Goal: Transaction & Acquisition: Purchase product/service

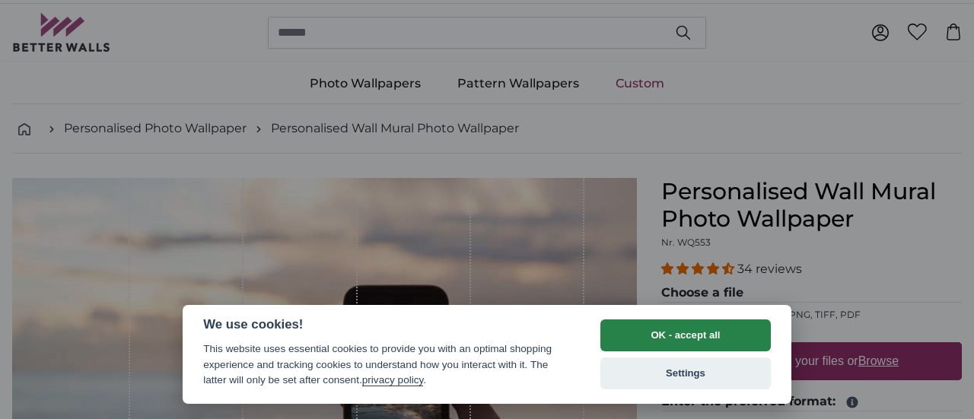
click at [668, 335] on button "OK - accept all" at bounding box center [685, 335] width 170 height 32
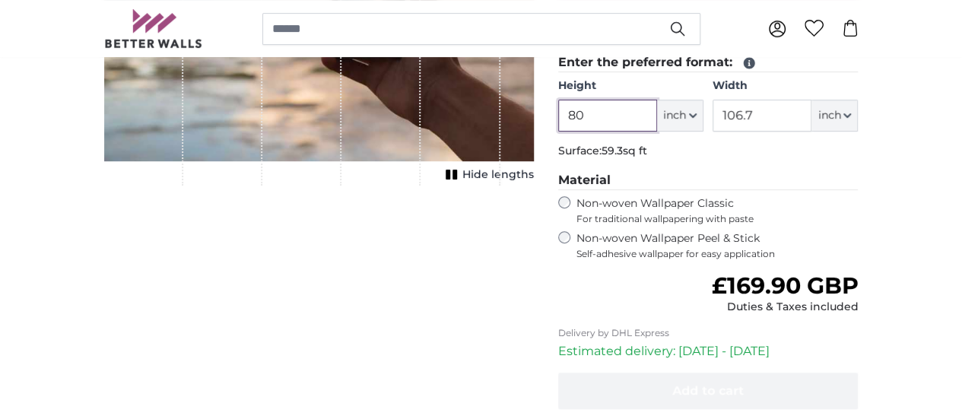
scroll to position [350, 0]
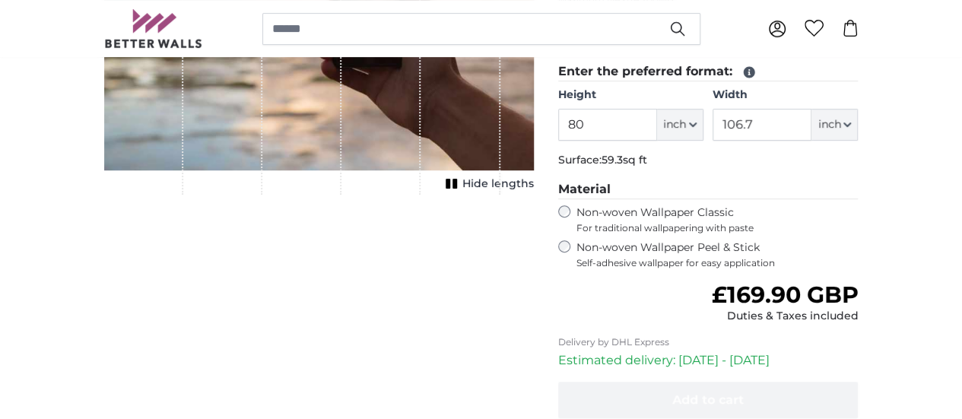
click at [692, 249] on label "Non-woven Wallpaper Peel & Stick Self-adhesive wallpaper for easy application" at bounding box center [718, 254] width 282 height 29
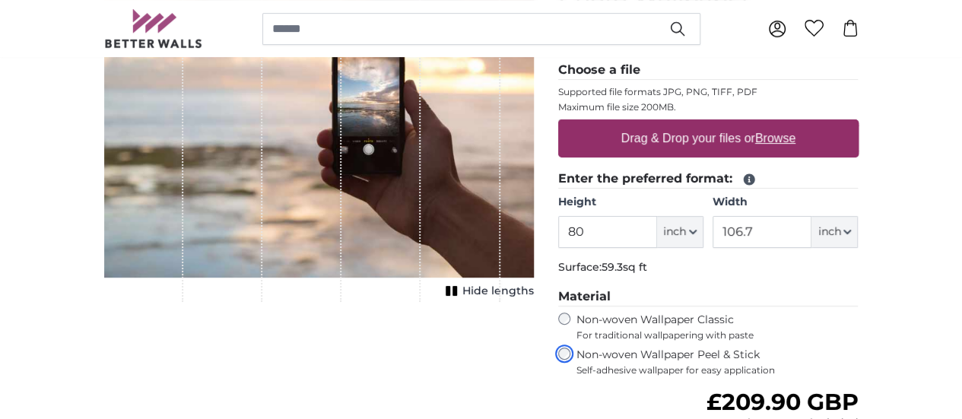
scroll to position [241, 0]
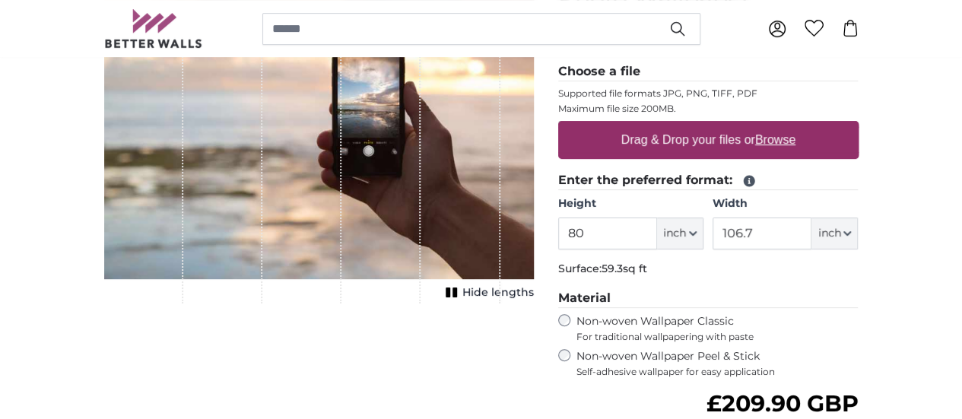
click at [756, 177] on icon at bounding box center [749, 181] width 14 height 14
click at [686, 233] on span "inch" at bounding box center [674, 233] width 23 height 15
click at [859, 266] on p "Surface: 59.3sq ft" at bounding box center [708, 269] width 300 height 15
click at [704, 238] on button "inch" at bounding box center [680, 234] width 46 height 32
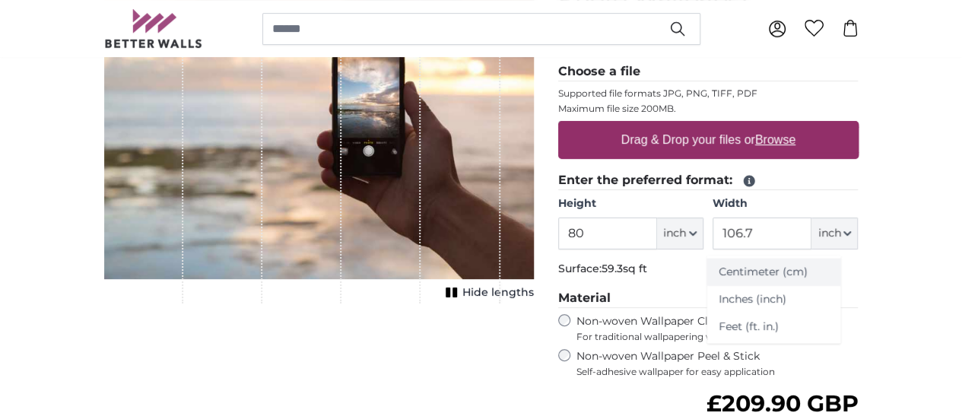
click at [807, 268] on link "Centimeter (cm)" at bounding box center [774, 272] width 134 height 27
type input "203.2"
type input "271.1"
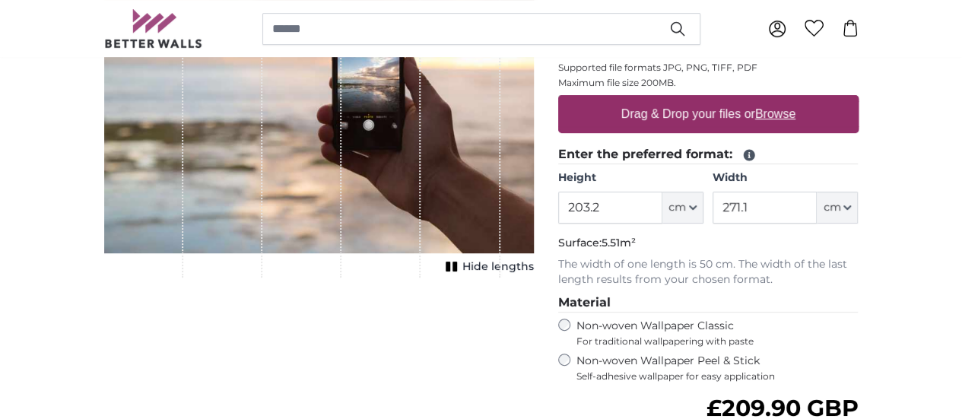
scroll to position [333, 0]
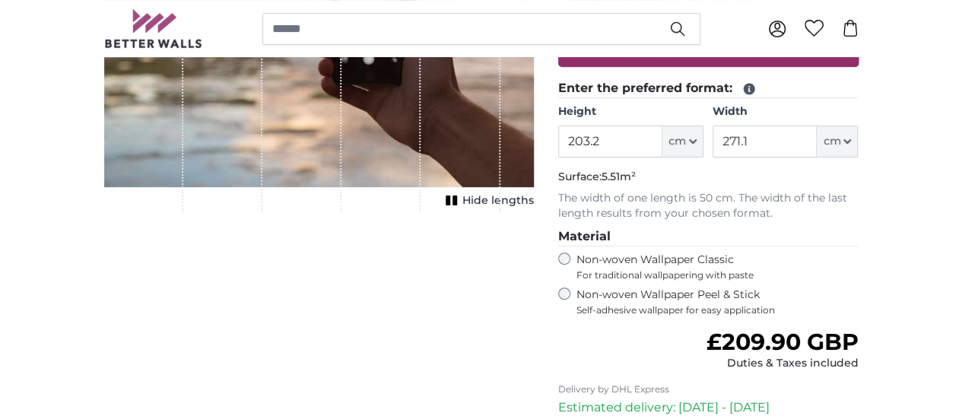
click at [534, 208] on span "Hide lengths" at bounding box center [498, 200] width 72 height 15
click at [445, 205] on rect "1 of 1" at bounding box center [442, 200] width 5 height 10
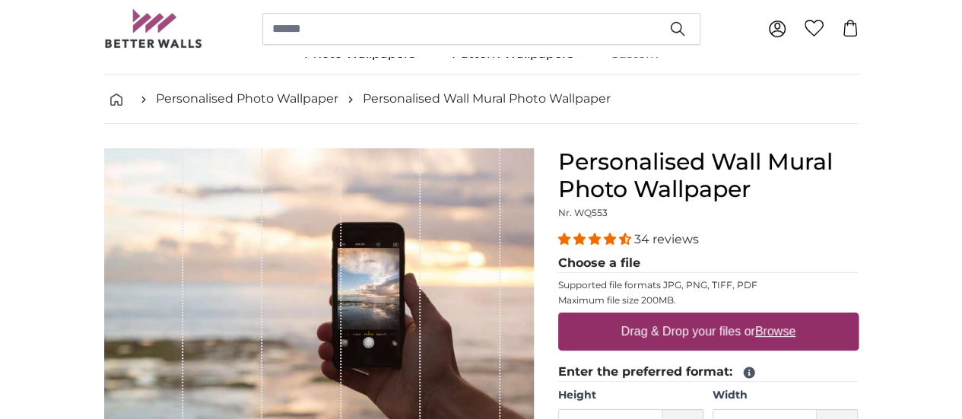
scroll to position [45, 0]
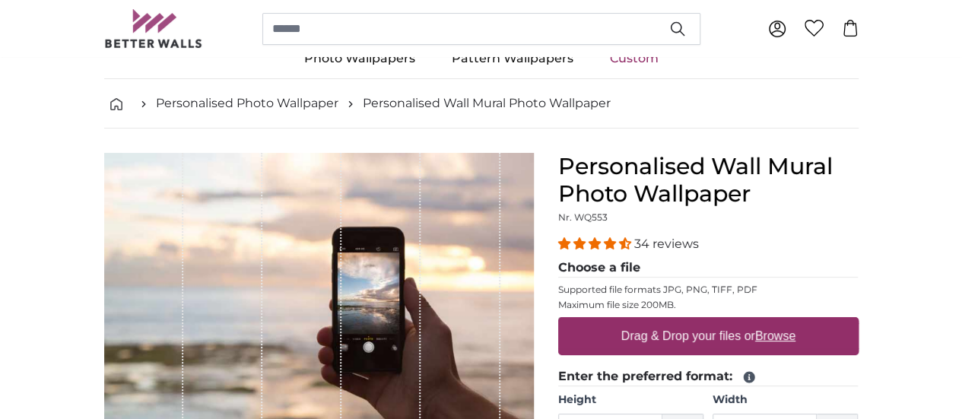
click at [781, 331] on label "Drag & Drop your files or Browse" at bounding box center [708, 336] width 186 height 30
click at [781, 322] on input "Drag & Drop your files or Browse" at bounding box center [708, 319] width 300 height 5
type input "**********"
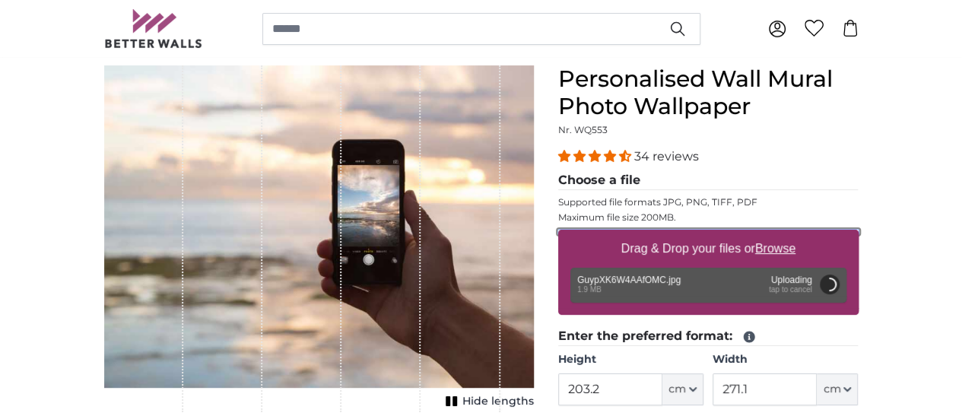
scroll to position [234, 0]
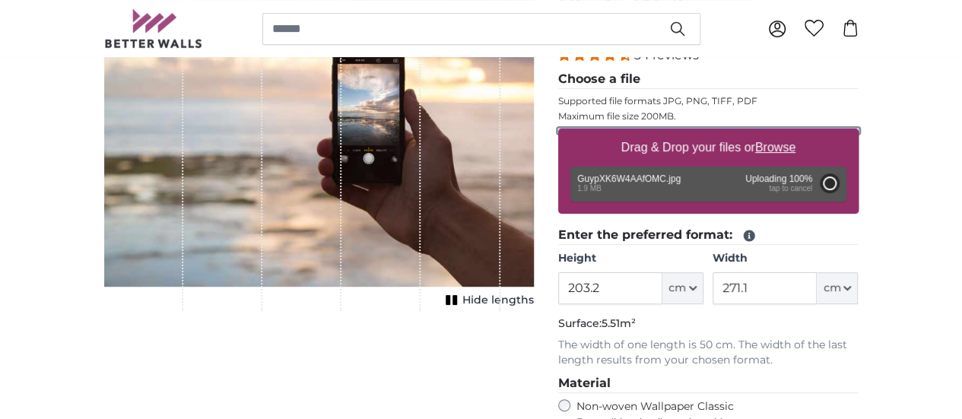
type input "119"
type input "284.4"
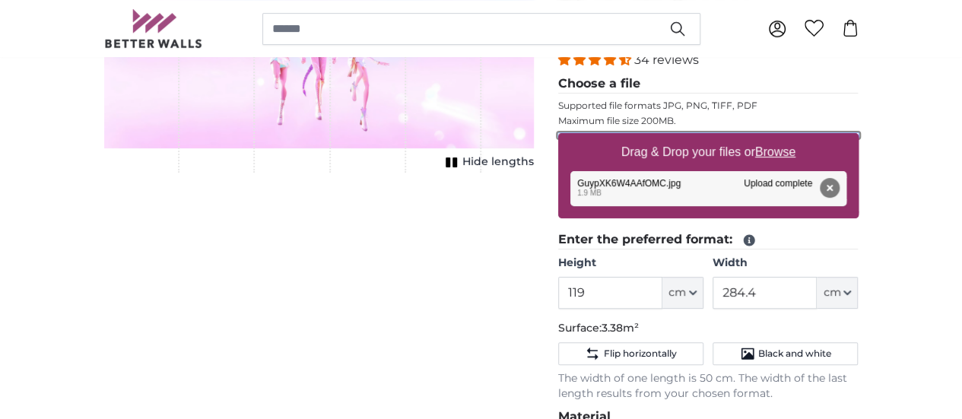
scroll to position [231, 0]
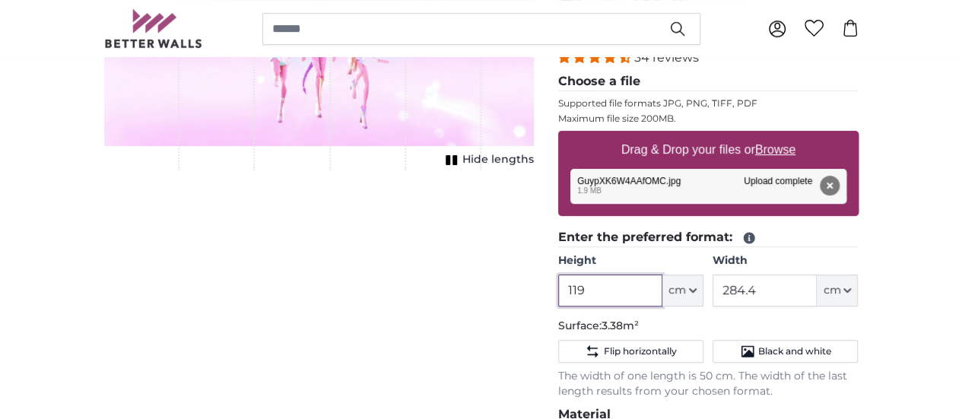
click at [663, 288] on input "119" at bounding box center [610, 291] width 104 height 32
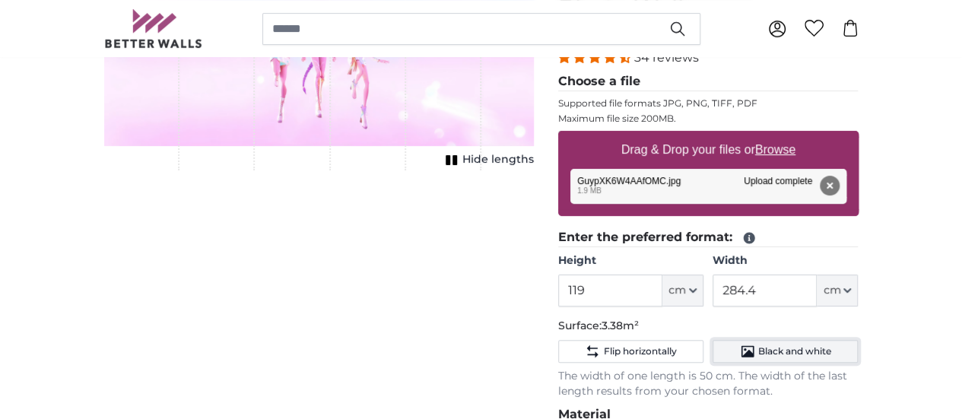
click at [831, 354] on span "Black and white" at bounding box center [794, 351] width 73 height 12
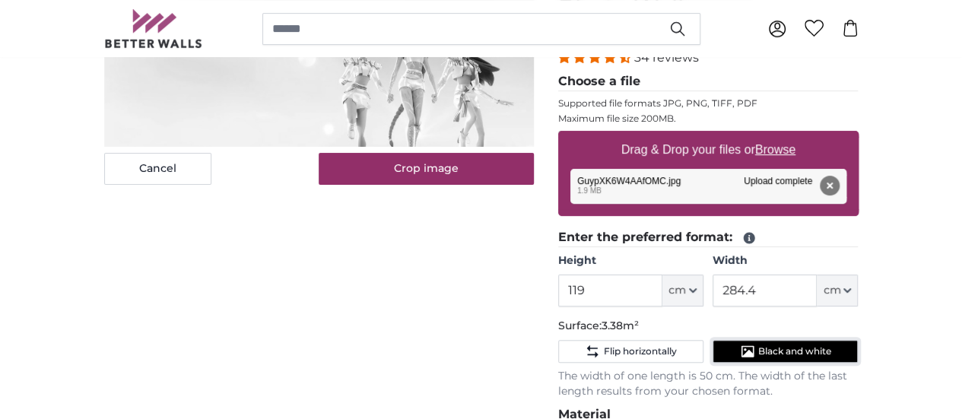
click at [831, 354] on span "Black and white" at bounding box center [794, 351] width 73 height 12
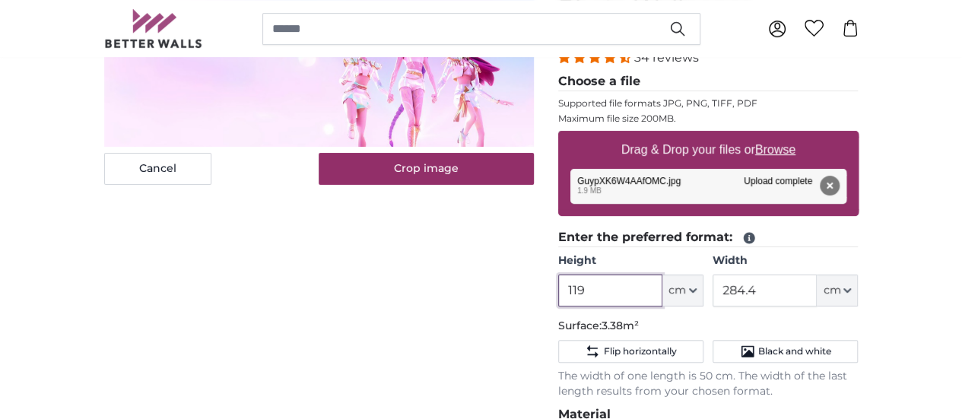
drag, startPoint x: 706, startPoint y: 285, endPoint x: 643, endPoint y: 294, distance: 63.8
click at [643, 294] on div "Personalised Wall Mural Photo Wallpaper Nr. WQ553 34 reviews Choose a file Supp…" at bounding box center [708, 361] width 325 height 789
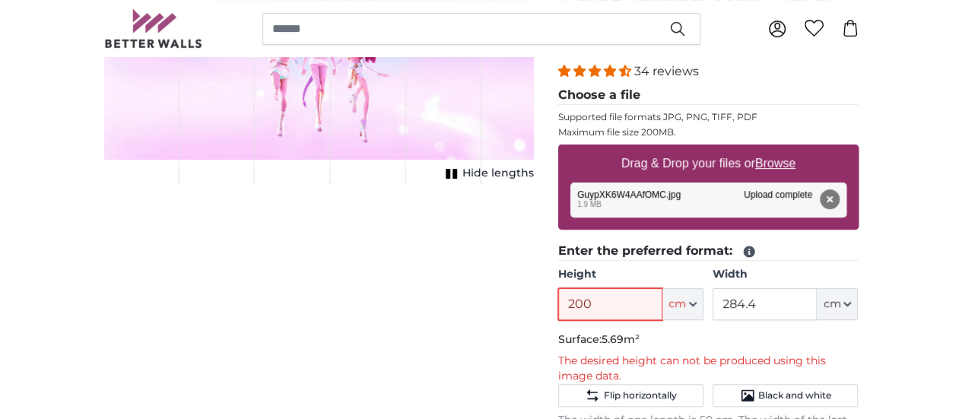
scroll to position [224, 0]
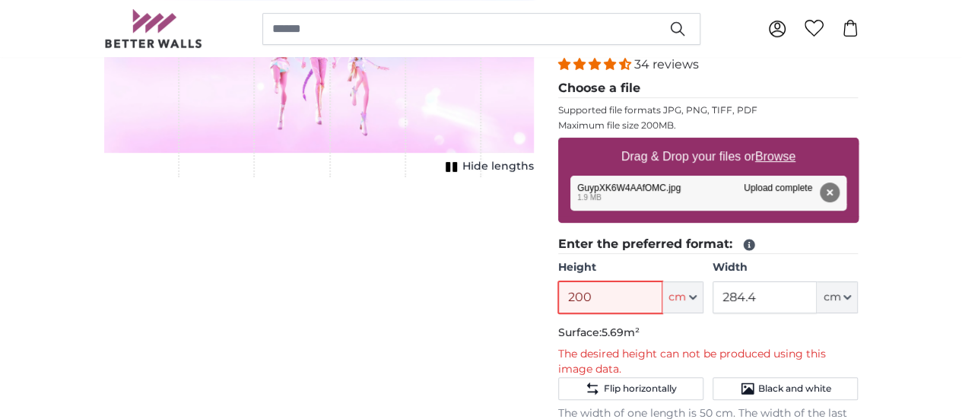
type input "200"
click at [546, 333] on div "Cancel Crop image Hide lengths" at bounding box center [319, 382] width 454 height 819
drag, startPoint x: 716, startPoint y: 299, endPoint x: 596, endPoint y: 313, distance: 121.0
click at [596, 313] on product-detail "Cancel Crop image Hide lengths Personalised Wall Mural Photo Wallpaper Nr. WQ55…" at bounding box center [481, 371] width 779 height 844
type input "1"
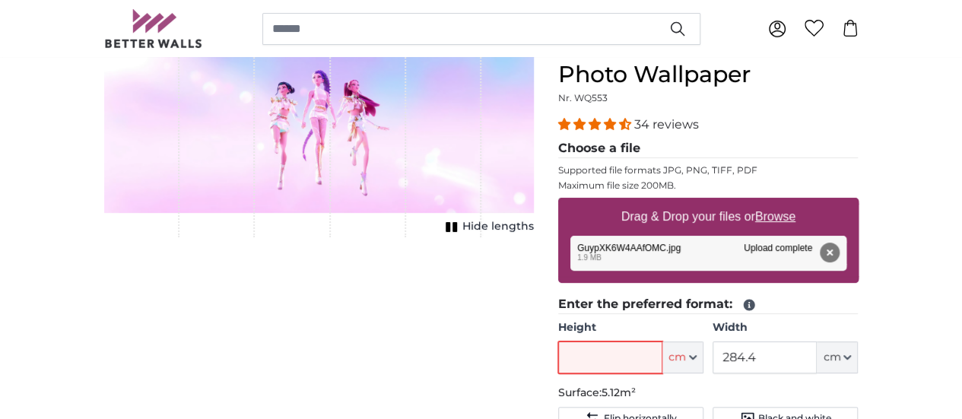
scroll to position [245, 0]
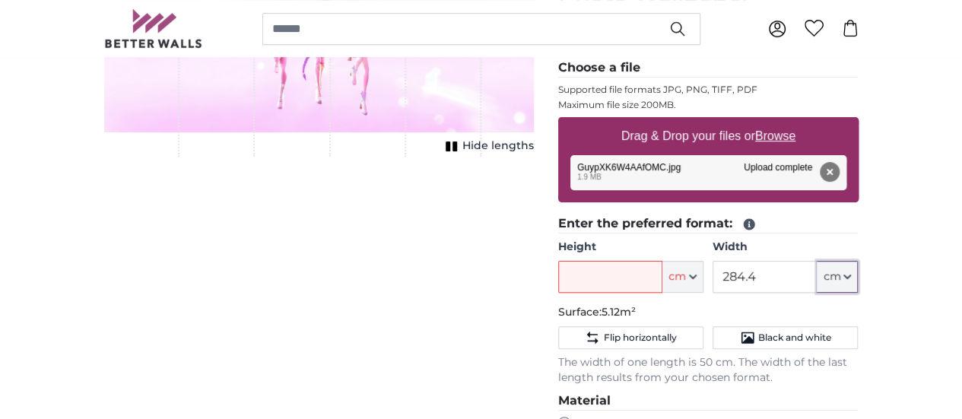
click at [851, 278] on icon "button" at bounding box center [848, 277] width 8 height 8
click at [704, 279] on button "cm" at bounding box center [683, 277] width 41 height 32
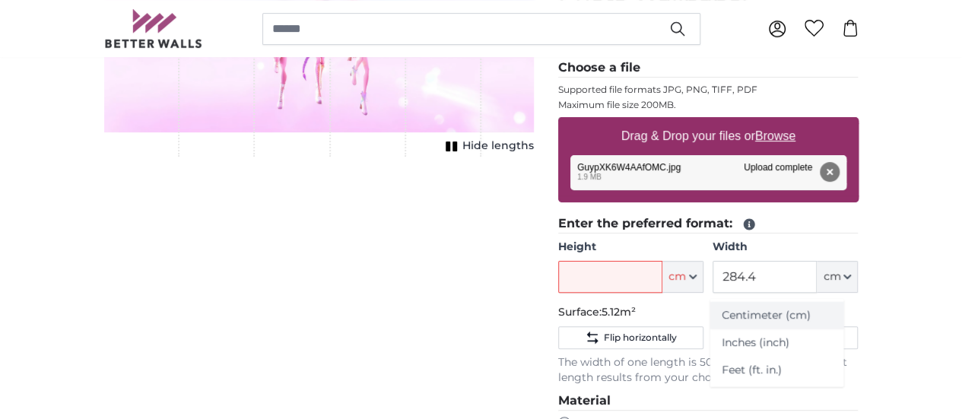
click at [776, 307] on link "Centimeter (cm)" at bounding box center [777, 315] width 134 height 27
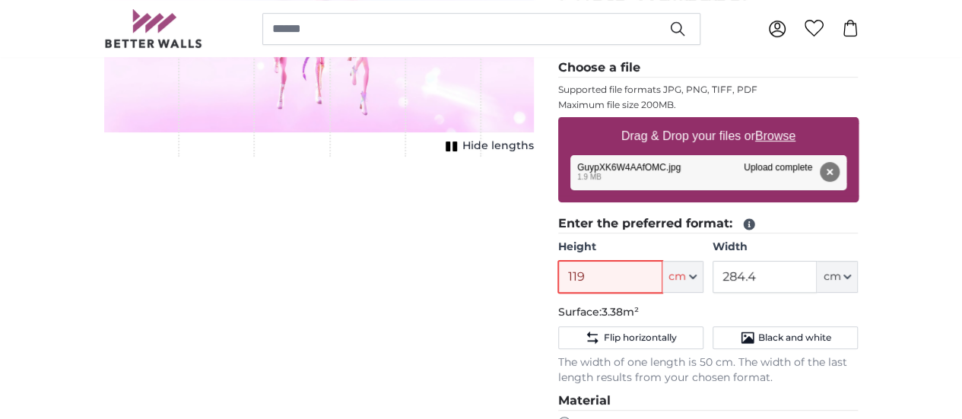
click at [663, 280] on input "119" at bounding box center [610, 277] width 104 height 32
click at [546, 310] on div "Cancel Crop image Hide lengths" at bounding box center [319, 347] width 454 height 789
click at [704, 278] on button "cm" at bounding box center [683, 277] width 41 height 32
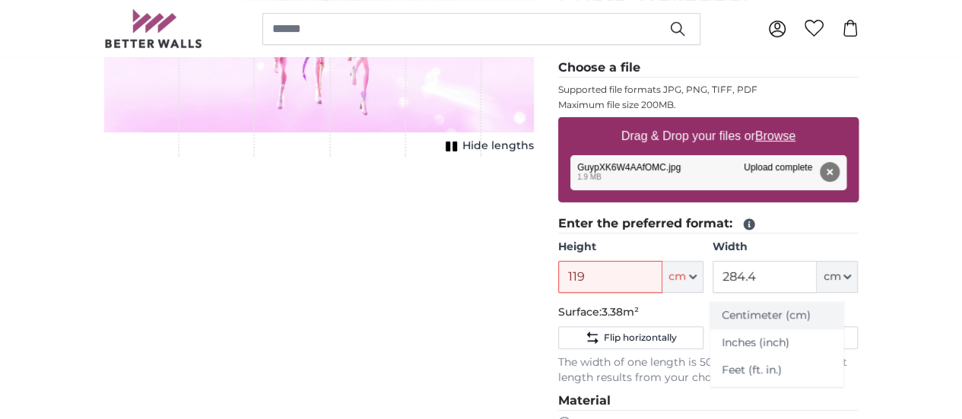
click at [742, 314] on link "Centimeter (cm)" at bounding box center [777, 315] width 134 height 27
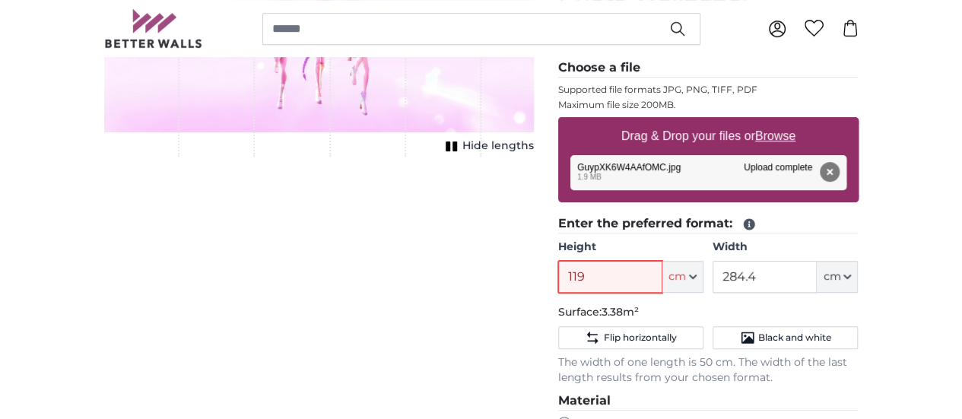
click at [663, 278] on input "119" at bounding box center [610, 277] width 104 height 32
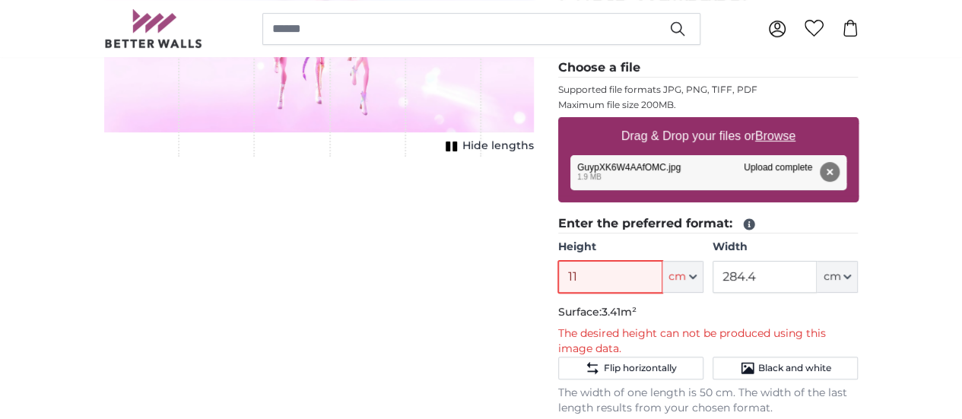
type input "119"
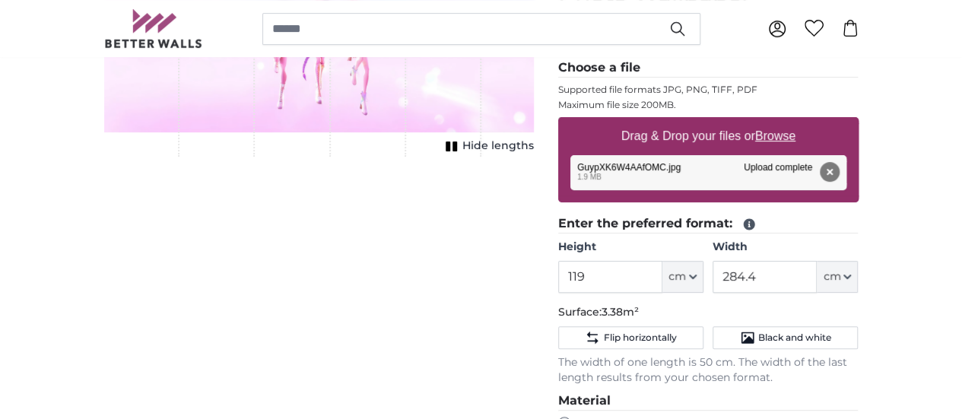
click at [546, 313] on div "Cancel Crop image Hide lengths" at bounding box center [319, 347] width 454 height 789
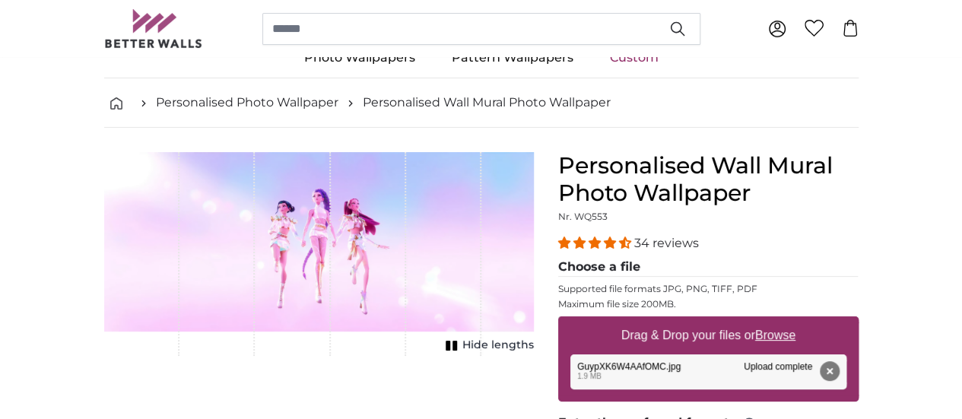
scroll to position [0, 0]
